Goal: Information Seeking & Learning: Understand process/instructions

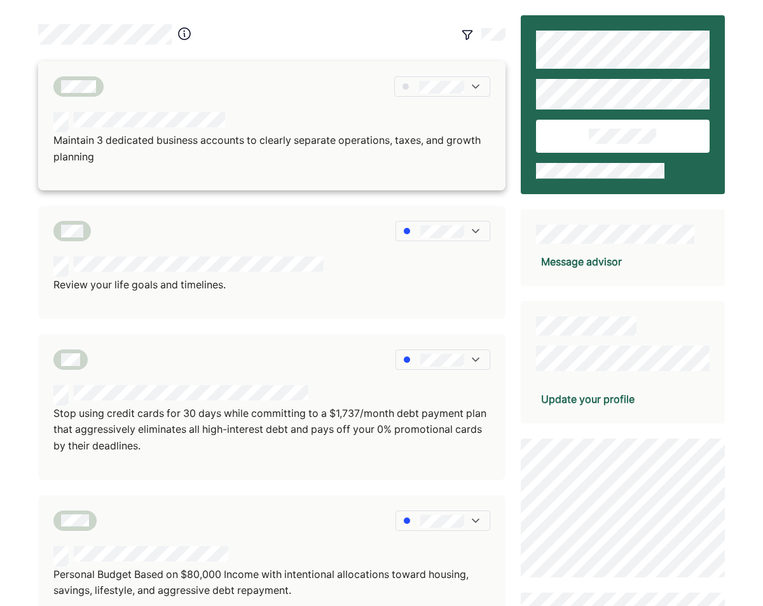
click at [359, 104] on div "Maintain 3 dedicated business accounts to clearly separate operations, taxes, a…" at bounding box center [272, 125] width 468 height 129
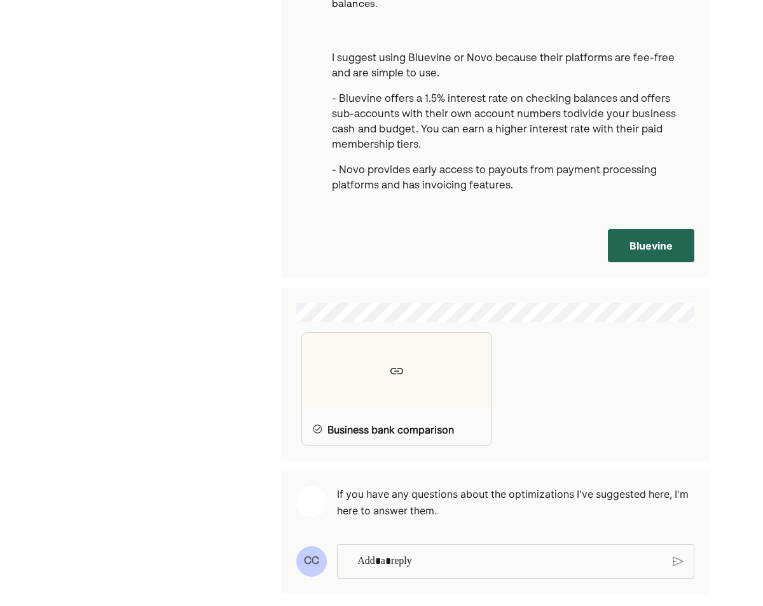
scroll to position [1281, 0]
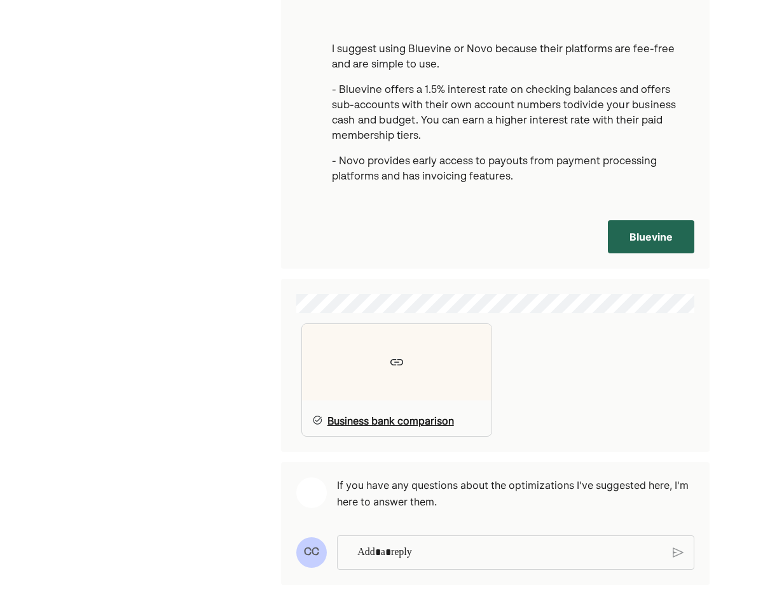
click at [393, 354] on img at bounding box center [396, 361] width 15 height 15
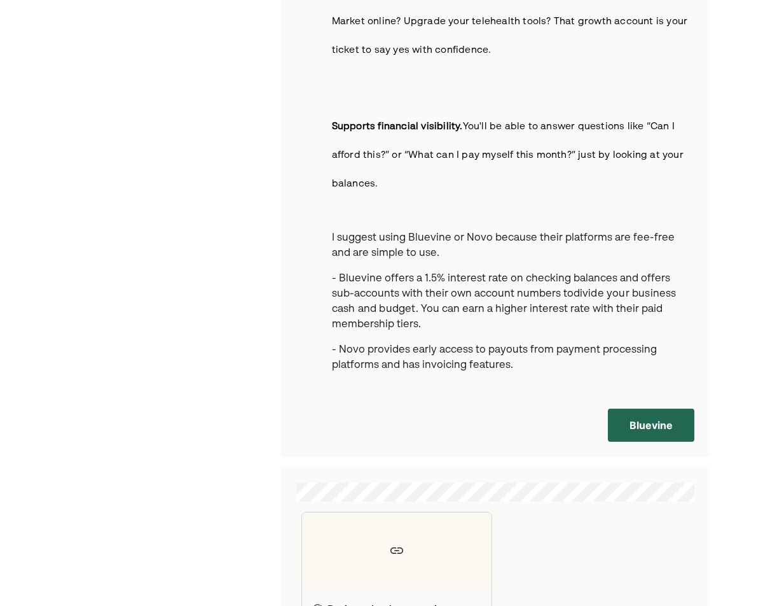
scroll to position [1083, 0]
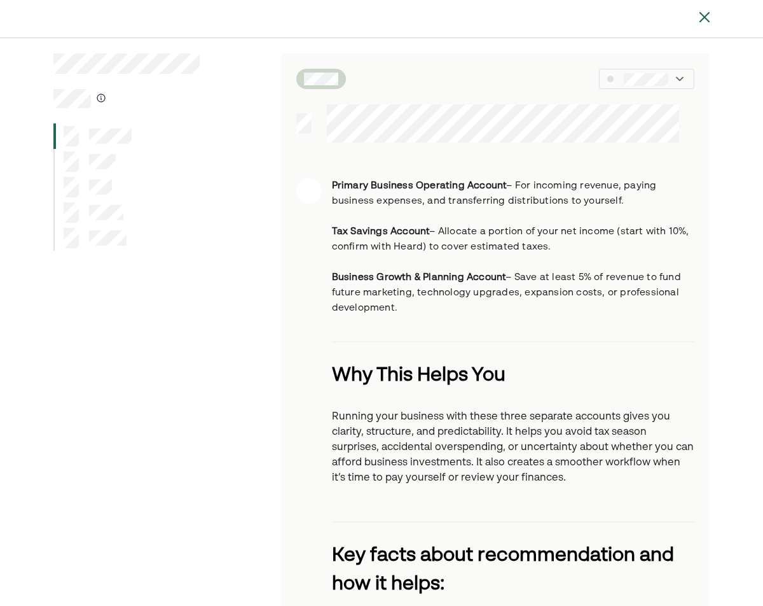
scroll to position [0, 0]
